Goal: Transaction & Acquisition: Purchase product/service

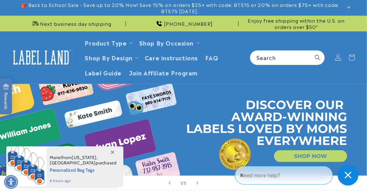
click at [340, 173] on button "Close gorgias live chat" at bounding box center [348, 175] width 21 height 21
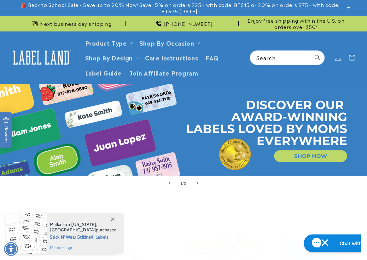
click at [351, 215] on button "Chat with us" at bounding box center [339, 243] width 73 height 18
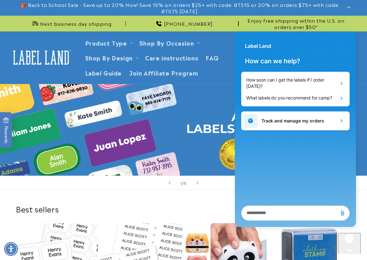
click at [357, 215] on div "Chat with us" at bounding box center [349, 256] width 23 height 47
click at [352, 215] on icon "Close gorgias live chat" at bounding box center [349, 262] width 6 height 6
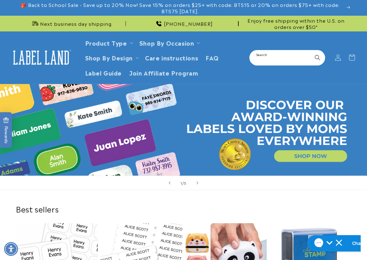
click at [269, 60] on input "Search" at bounding box center [287, 58] width 74 height 14
type input "****"
click at [310, 51] on button "Search" at bounding box center [317, 58] width 14 height 14
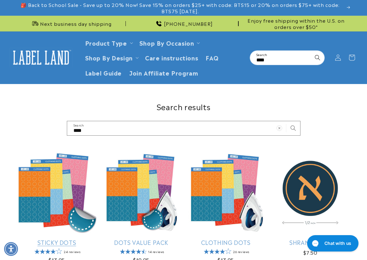
click at [49, 239] on link "Sticky Dots" at bounding box center [57, 242] width 82 height 7
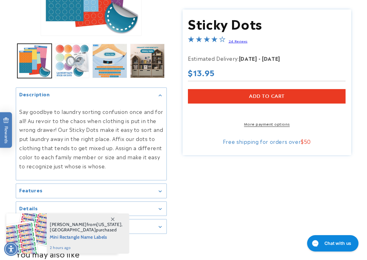
scroll to position [220, 0]
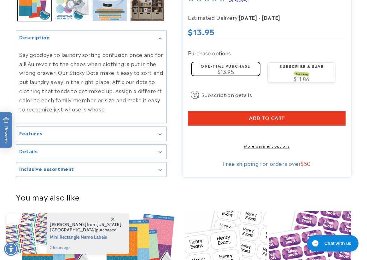
click at [115, 220] on span at bounding box center [112, 219] width 11 height 11
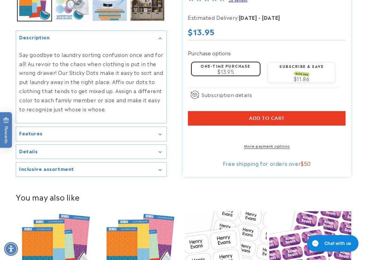
click at [35, 166] on h2 "Inclusive assortment" at bounding box center [46, 169] width 55 height 6
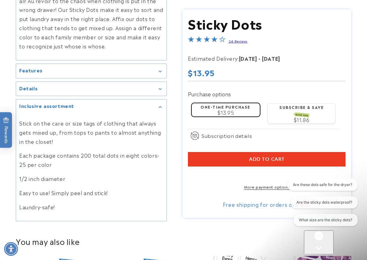
scroll to position [0, 0]
click at [353, 125] on div "Skip to product information Open media 1 in modal Open media 2 in modal Open me…" at bounding box center [183, 16] width 367 height 409
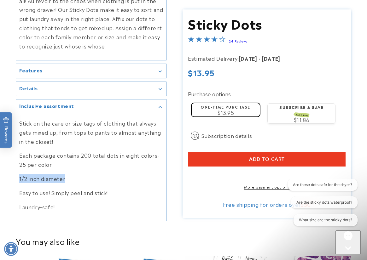
drag, startPoint x: 69, startPoint y: 182, endPoint x: 19, endPoint y: 181, distance: 49.8
click at [19, 181] on div "Stick on the care or size tags of clothing that always gets mixed up, from tops…" at bounding box center [91, 165] width 150 height 103
copy p "1/2 inch diameter"
click at [359, 102] on div "Skip to product information Open media 1 in modal Open media 2 in modal Open me…" at bounding box center [183, 16] width 367 height 409
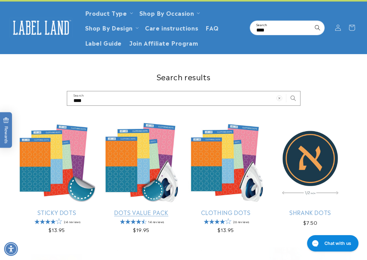
scroll to position [31, 0]
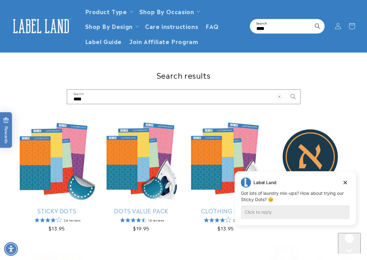
click at [321, 65] on div "Search results **** Search Sticky Dots Sticky Dots 24 reviews Regular price $13…" at bounding box center [183, 218] width 367 height 330
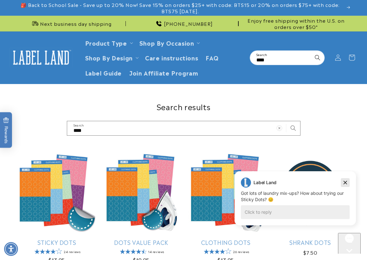
click at [343, 184] on icon "Dismiss campaign" at bounding box center [345, 183] width 6 height 8
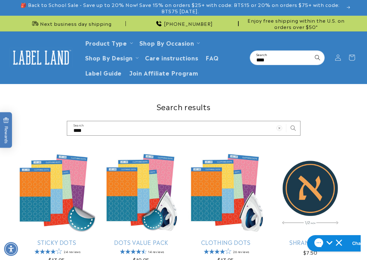
click at [345, 114] on div "Search results **** Search" at bounding box center [183, 119] width 367 height 34
click at [30, 58] on img at bounding box center [40, 58] width 63 height 20
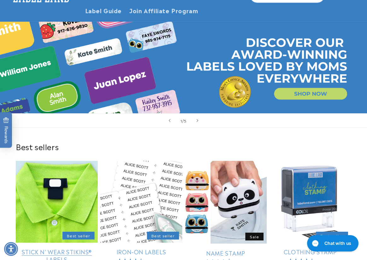
scroll to position [63, 0]
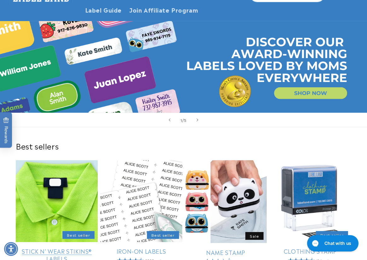
click at [59, 248] on link "Stick N' Wear Stikins® Labels" at bounding box center [57, 255] width 82 height 15
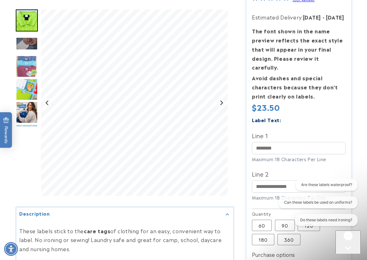
scroll to position [157, 0]
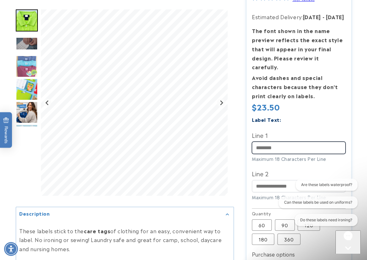
click at [272, 149] on input "Line 1" at bounding box center [299, 148] width 94 height 12
paste input "*********"
type input "*********"
click at [349, 256] on icon "Close gorgias live chat" at bounding box center [348, 259] width 6 height 6
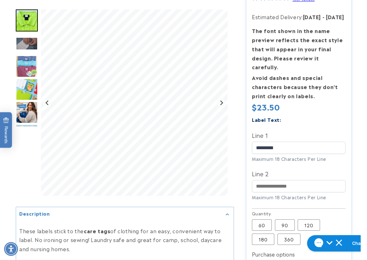
drag, startPoint x: 356, startPoint y: 140, endPoint x: 318, endPoint y: 156, distance: 41.1
click at [356, 140] on div at bounding box center [183, 161] width 367 height 452
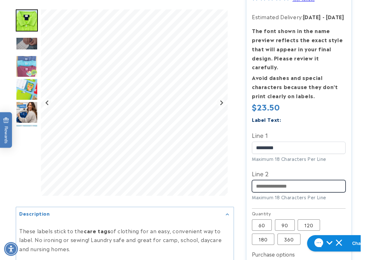
click at [274, 181] on input "Line 2" at bounding box center [299, 186] width 94 height 12
paste input "**********"
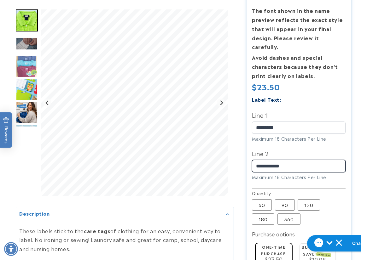
scroll to position [189, 0]
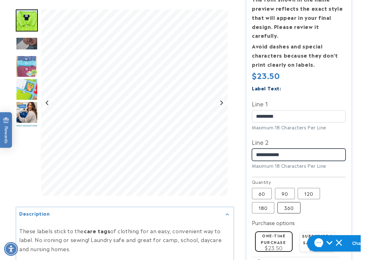
type input "**********"
click at [289, 208] on label "360 Variant sold out or unavailable" at bounding box center [288, 207] width 23 height 11
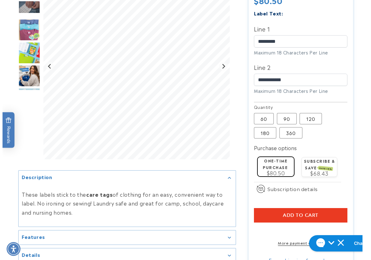
scroll to position [283, 0]
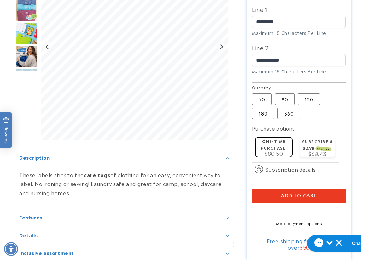
click at [359, 111] on div at bounding box center [183, 35] width 367 height 452
click at [280, 198] on button "Add to cart" at bounding box center [299, 196] width 94 height 14
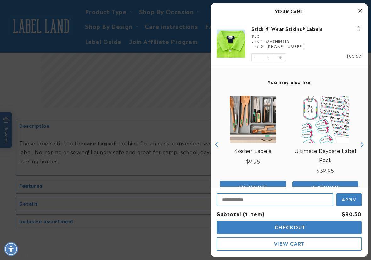
click at [249, 201] on input "Input Discount" at bounding box center [275, 199] width 117 height 13
click at [249, 199] on input "Input Discount" at bounding box center [275, 199] width 117 height 13
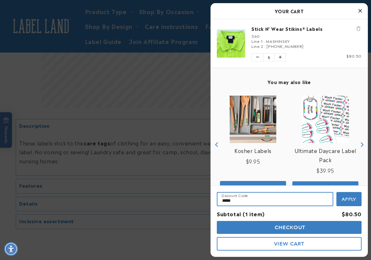
type input "*****"
click at [358, 202] on button "Apply" at bounding box center [349, 199] width 25 height 14
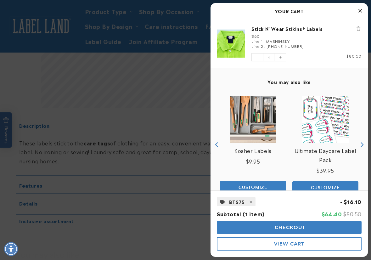
click at [264, 228] on button "Checkout" at bounding box center [289, 227] width 145 height 13
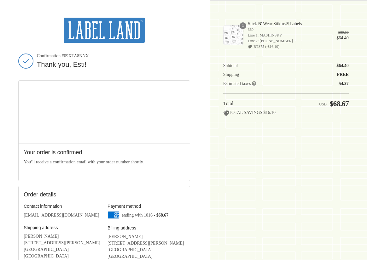
click at [351, 144] on div "Thank you for your purchase! Confirmation #09XTA8NNX Thank you, Esti! Your orde…" at bounding box center [183, 181] width 367 height 362
drag, startPoint x: 360, startPoint y: 171, endPoint x: 336, endPoint y: 164, distance: 25.0
click at [360, 171] on div "Thank you for your purchase! Confirmation #09XTA8NNX Thank you, Esti! Your orde…" at bounding box center [183, 181] width 367 height 362
click at [90, 29] on img at bounding box center [104, 30] width 81 height 25
